Goal: Information Seeking & Learning: Learn about a topic

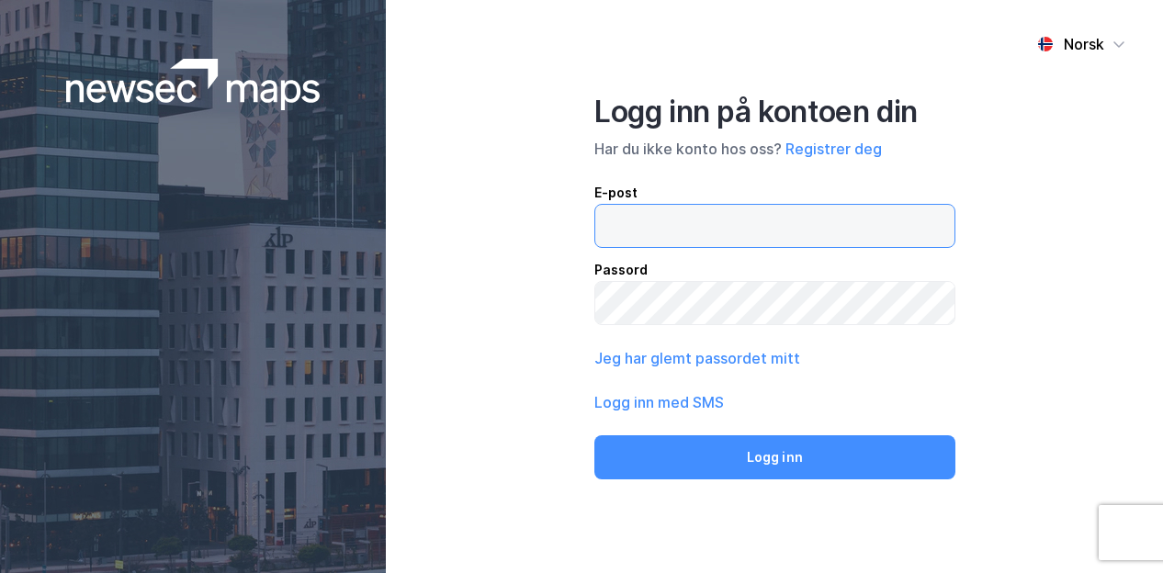
click at [704, 235] on input "email" at bounding box center [774, 226] width 359 height 42
type input "[PERSON_NAME][EMAIL_ADDRESS][DOMAIN_NAME]"
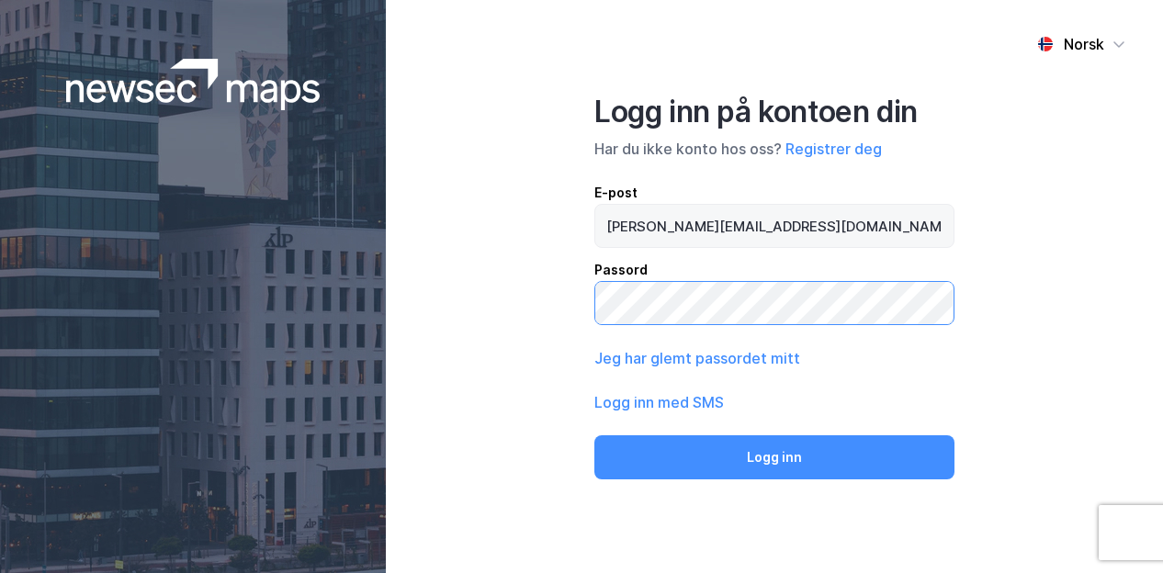
click at [594, 436] on button "Logg inn" at bounding box center [774, 458] width 360 height 44
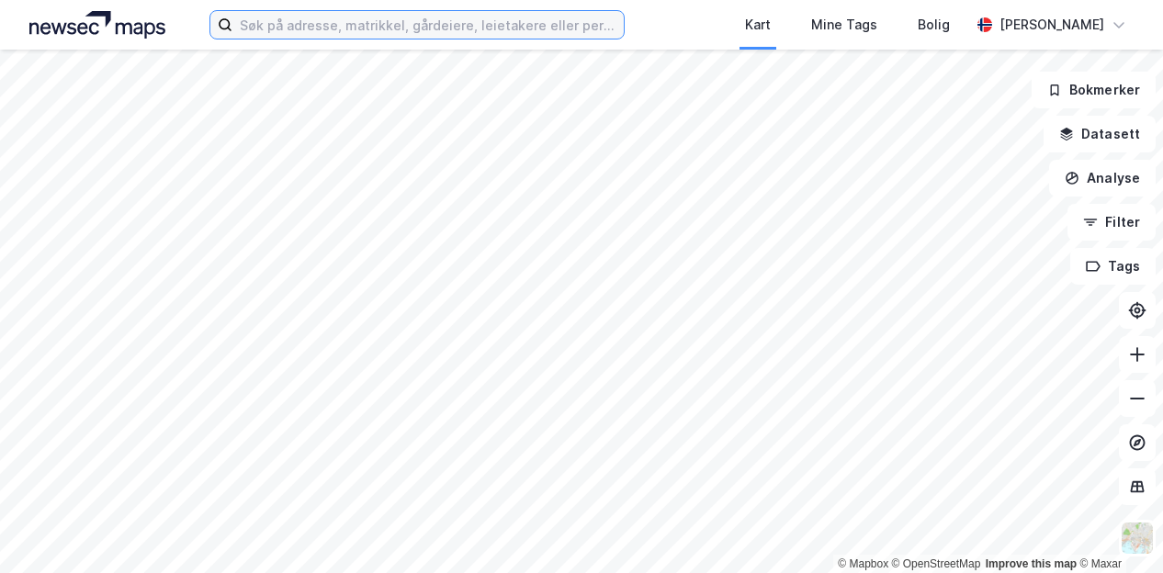
click at [362, 27] on input at bounding box center [427, 25] width 391 height 28
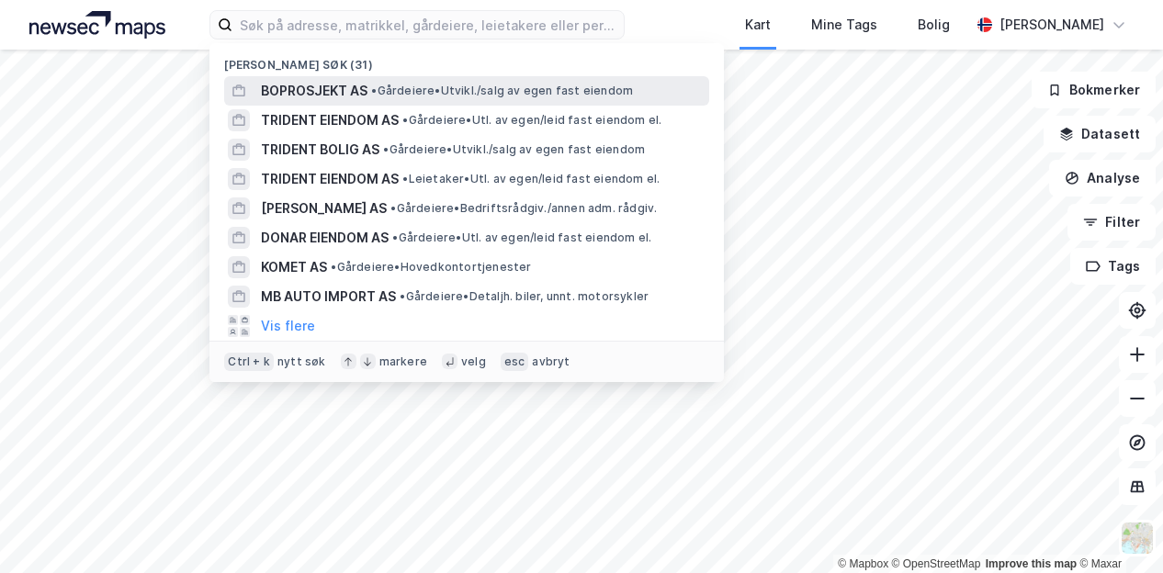
click at [342, 84] on span "BOPROSJEKT AS" at bounding box center [314, 91] width 107 height 22
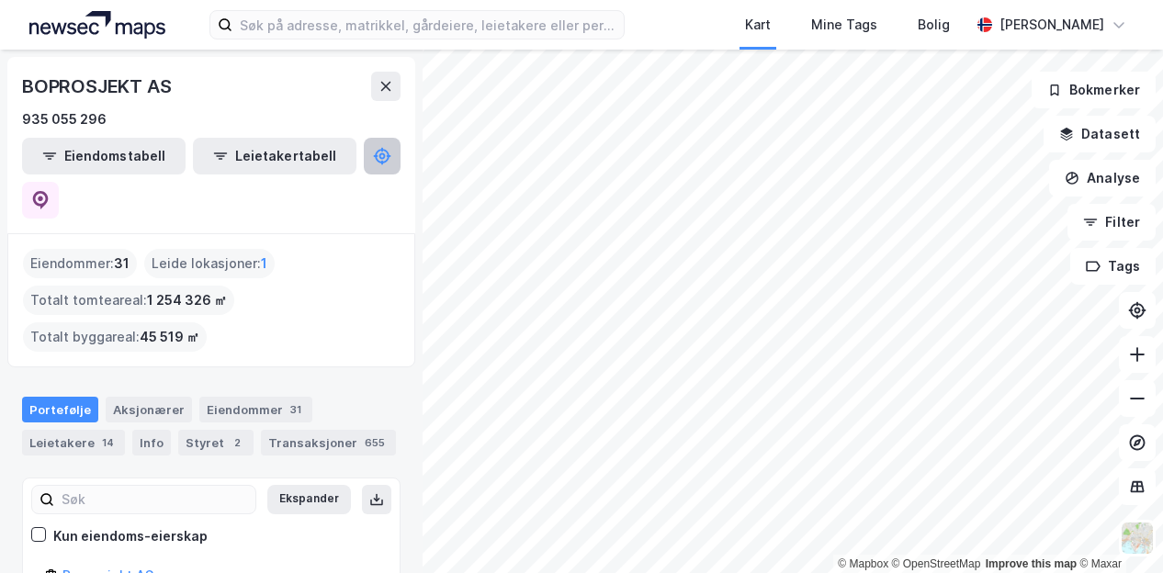
click at [379, 157] on icon at bounding box center [382, 156] width 6 height 6
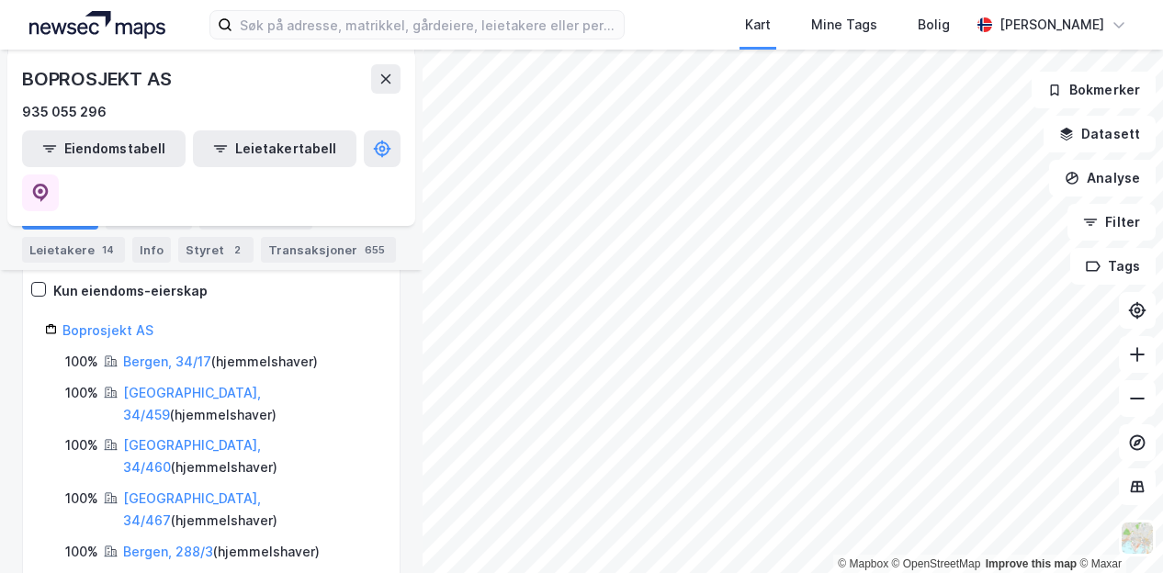
scroll to position [247, 0]
click at [1132, 365] on button at bounding box center [1137, 354] width 37 height 37
click at [1138, 346] on icon at bounding box center [1137, 354] width 18 height 18
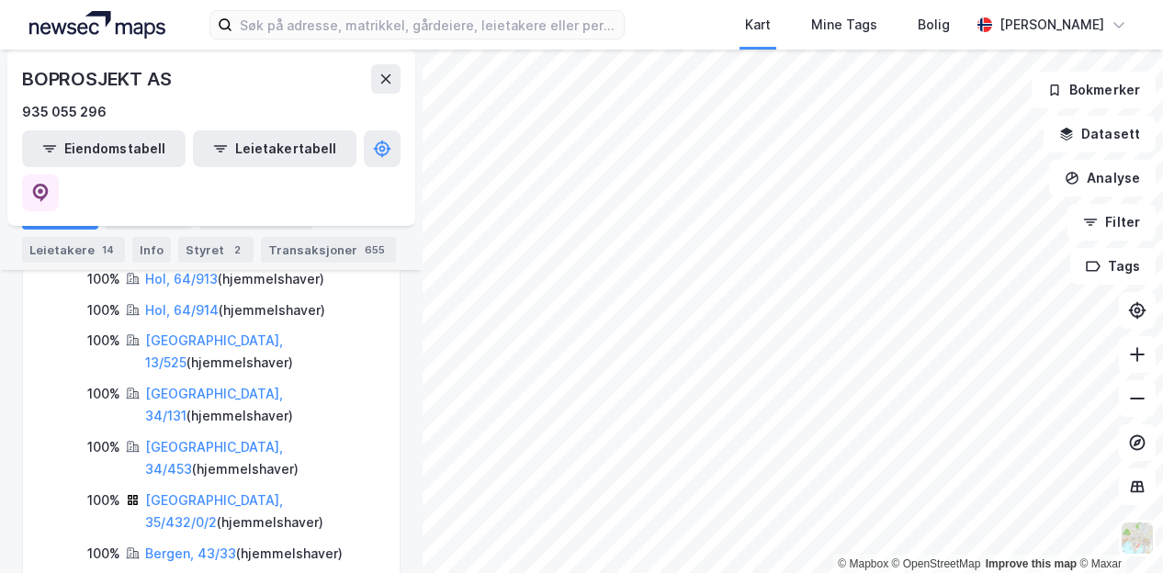
scroll to position [826, 0]
click at [96, 148] on button "Eiendomstabell" at bounding box center [104, 148] width 164 height 37
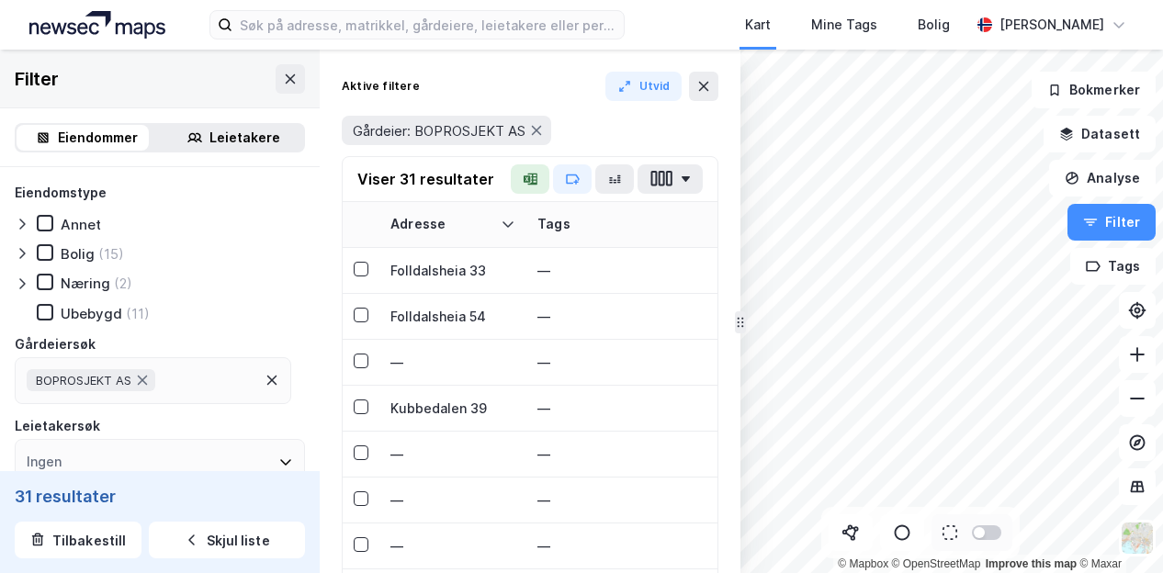
click at [27, 252] on icon at bounding box center [22, 253] width 15 height 15
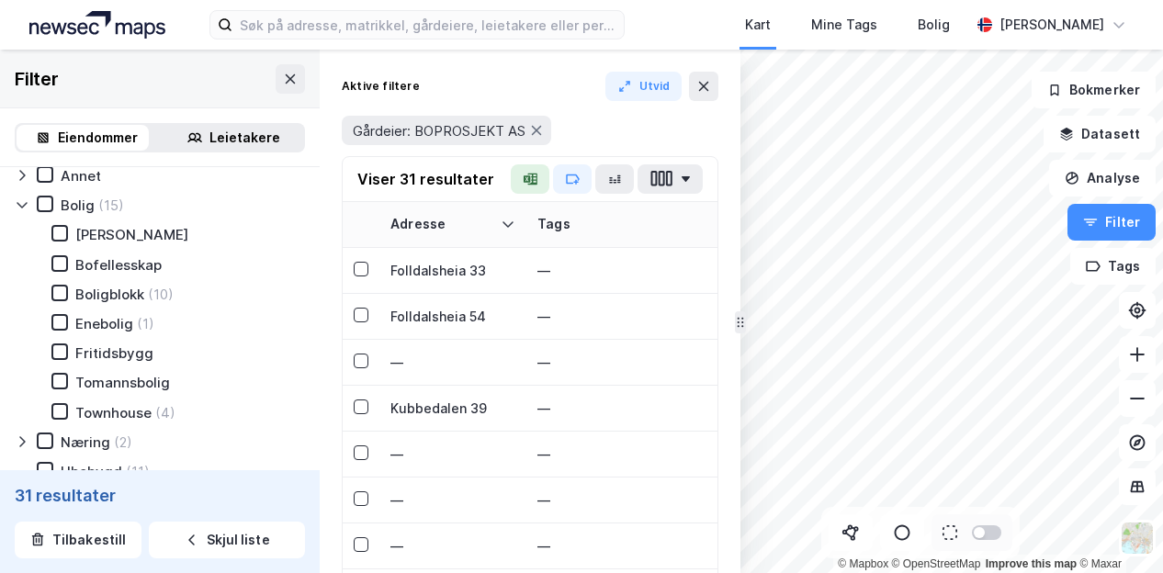
scroll to position [50, 0]
click at [104, 296] on div "Boligblokk" at bounding box center [109, 293] width 69 height 17
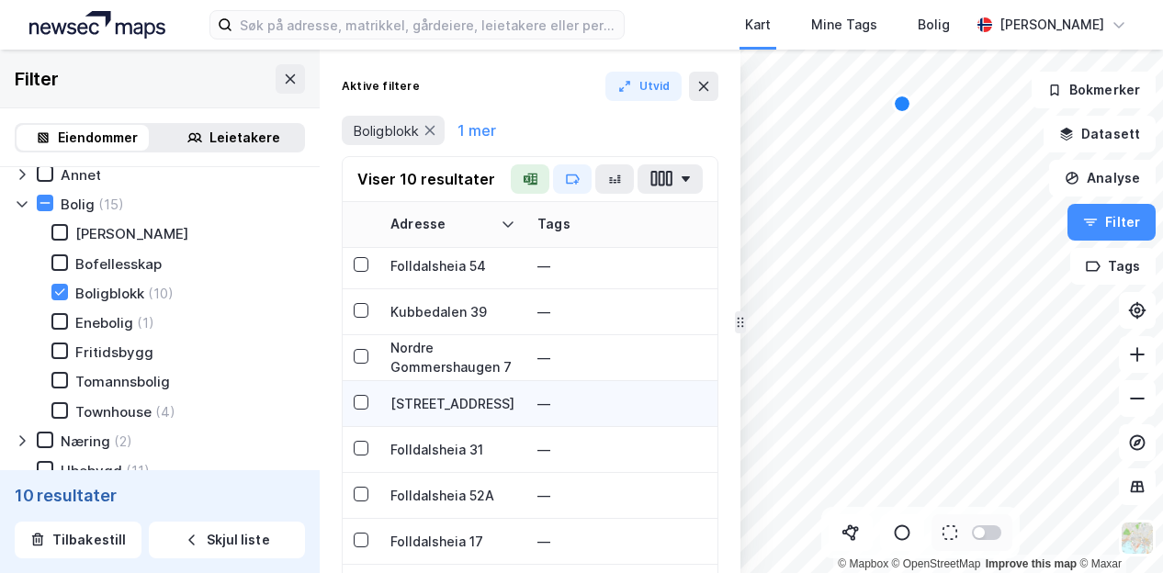
scroll to position [63, 0]
click at [406, 396] on div "[STREET_ADDRESS]" at bounding box center [452, 403] width 125 height 19
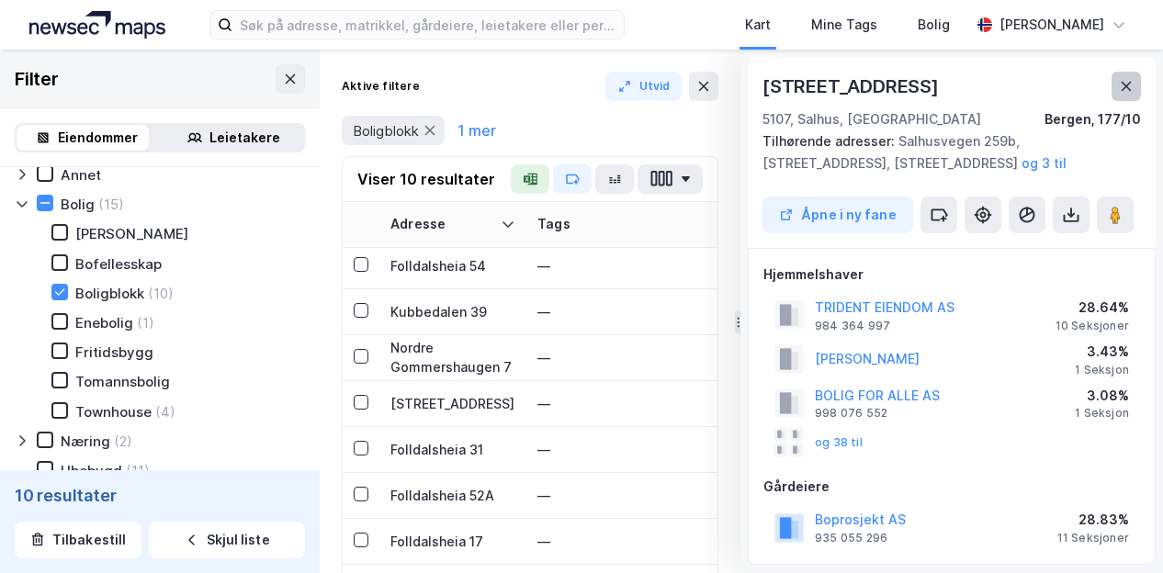
click at [1122, 89] on icon at bounding box center [1126, 86] width 15 height 15
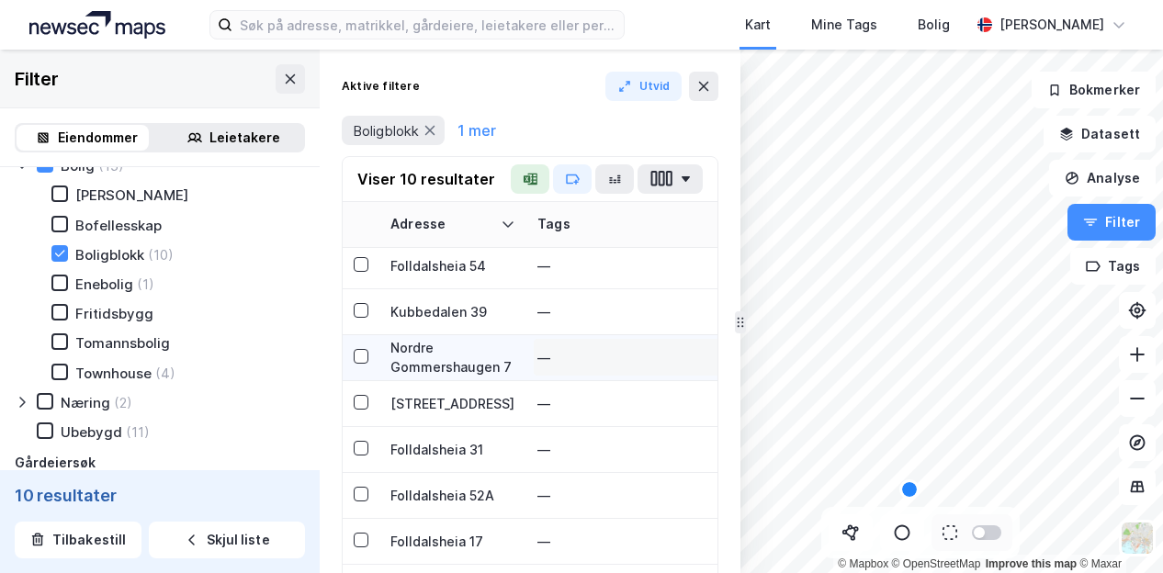
scroll to position [0, 0]
